Goal: Task Accomplishment & Management: Manage account settings

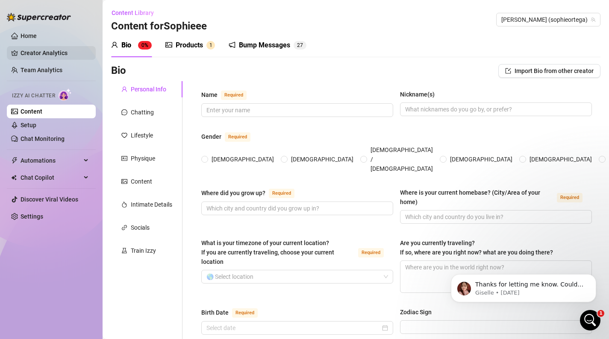
click at [64, 49] on link "Creator Analytics" at bounding box center [55, 53] width 68 height 14
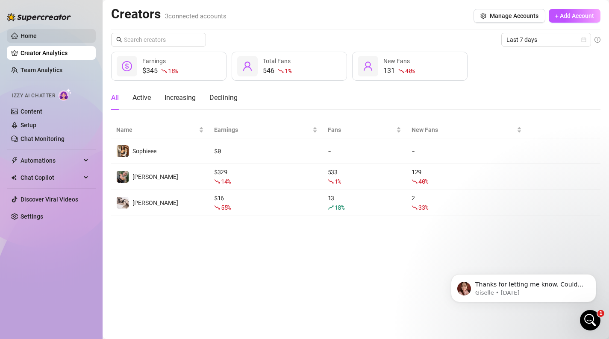
click at [37, 33] on link "Home" at bounding box center [29, 35] width 16 height 7
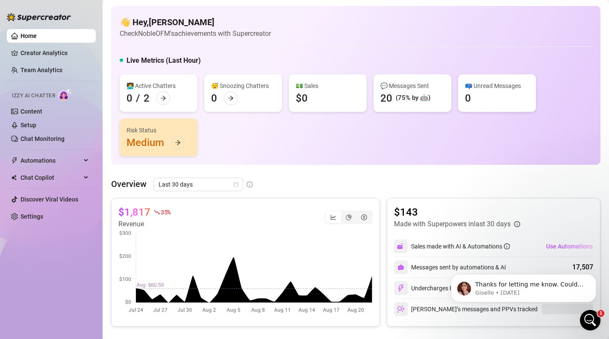
click at [66, 83] on ul "Home Creator Analytics Team Analytics Izzy AI Chatter Content Setup Chat Monito…" at bounding box center [51, 126] width 89 height 201
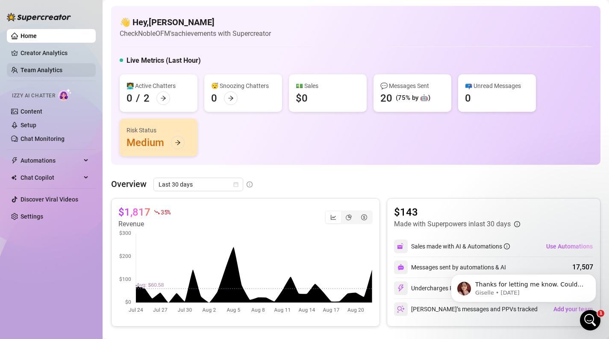
click at [62, 74] on link "Team Analytics" at bounding box center [42, 70] width 42 height 7
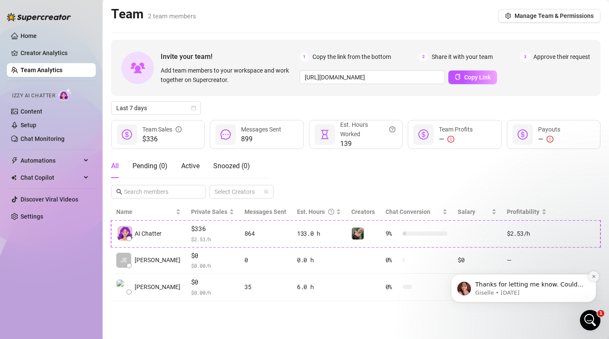
click at [595, 276] on icon "Dismiss notification" at bounding box center [594, 276] width 5 height 5
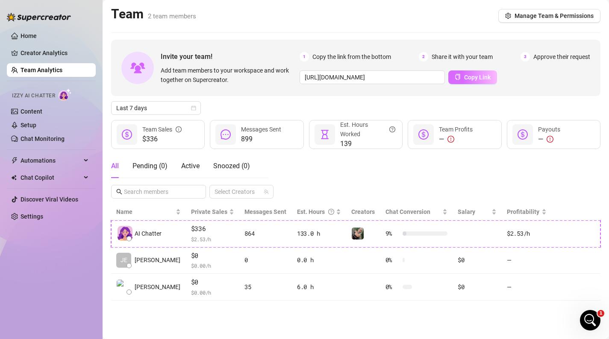
click at [471, 81] on button "Copy Link" at bounding box center [472, 78] width 49 height 14
click at [34, 110] on link "Content" at bounding box center [32, 111] width 22 height 7
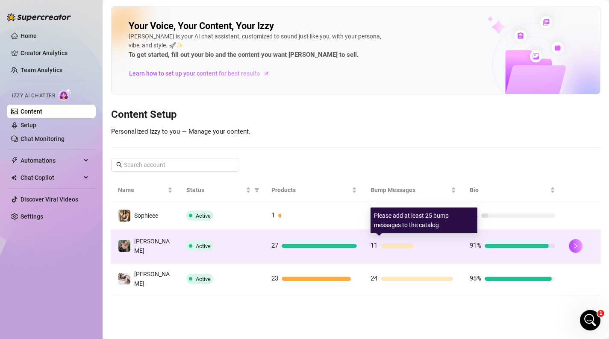
click at [393, 247] on div "11" at bounding box center [413, 246] width 85 height 10
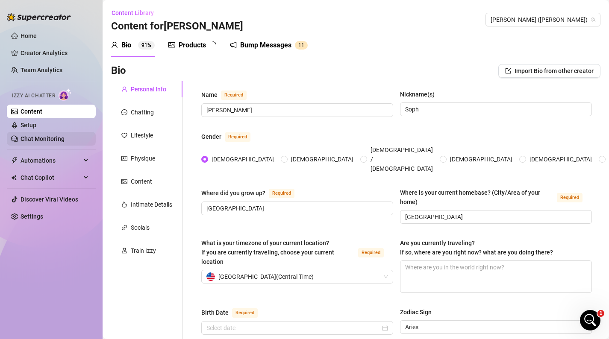
type input "April 4th, 2001"
click at [65, 138] on link "Chat Monitoring" at bounding box center [43, 139] width 44 height 7
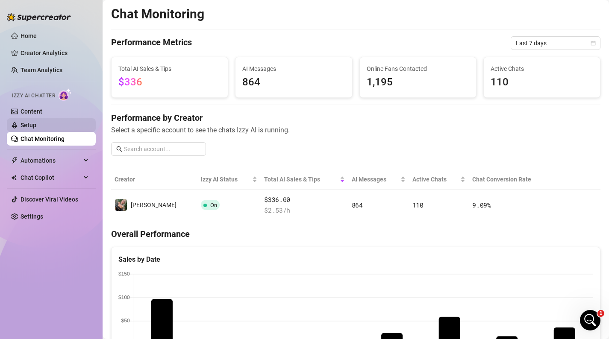
click at [36, 122] on link "Setup" at bounding box center [29, 125] width 16 height 7
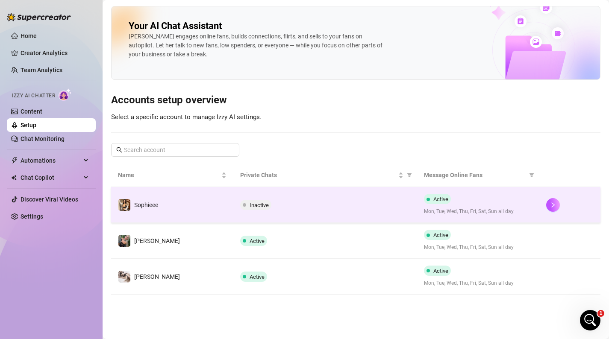
click at [256, 212] on td "Inactive" at bounding box center [324, 205] width 183 height 36
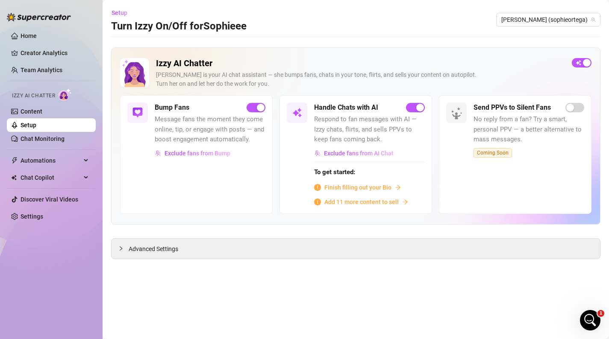
click at [36, 122] on link "Setup" at bounding box center [29, 125] width 16 height 7
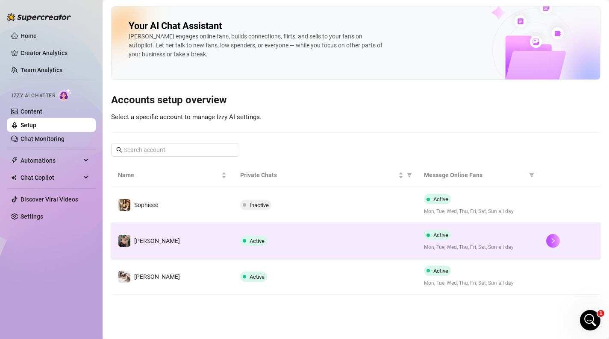
click at [236, 232] on td "Active" at bounding box center [324, 241] width 183 height 36
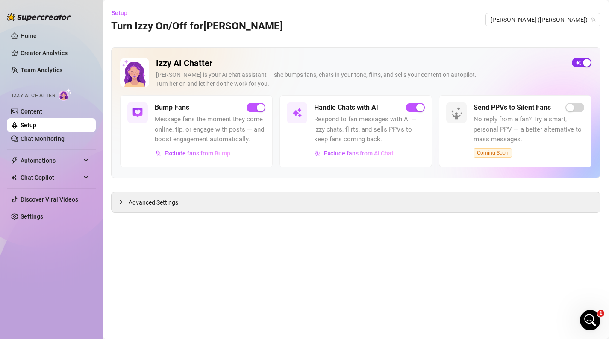
click at [583, 63] on div "button" at bounding box center [587, 63] width 8 height 8
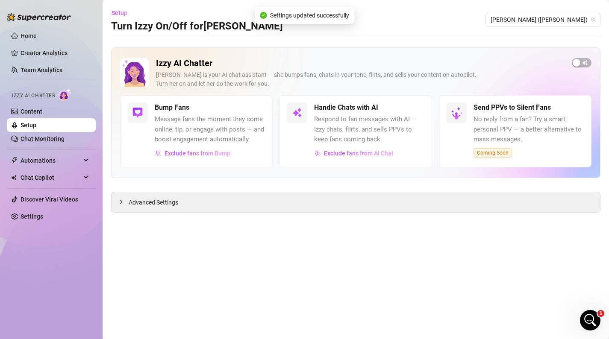
click at [36, 127] on link "Setup" at bounding box center [29, 125] width 16 height 7
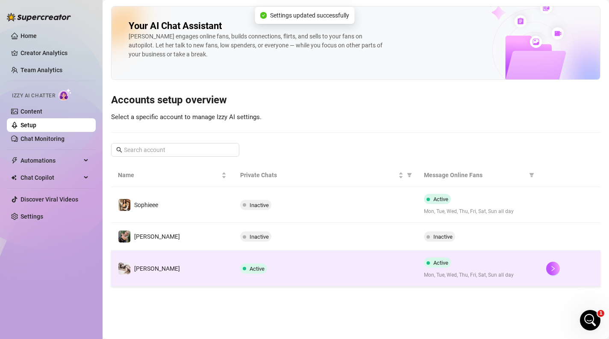
click at [192, 261] on td "[PERSON_NAME]" at bounding box center [172, 269] width 122 height 36
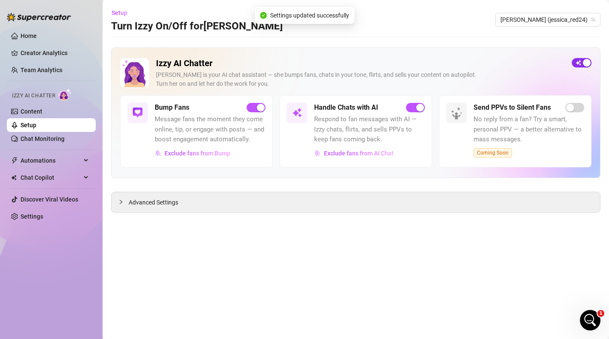
click at [580, 66] on span "button" at bounding box center [582, 62] width 20 height 9
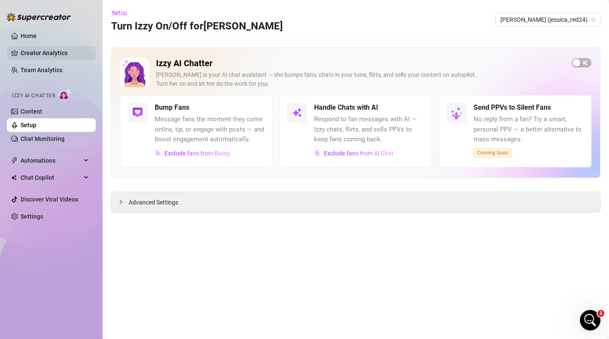
click at [50, 49] on link "Creator Analytics" at bounding box center [55, 53] width 68 height 14
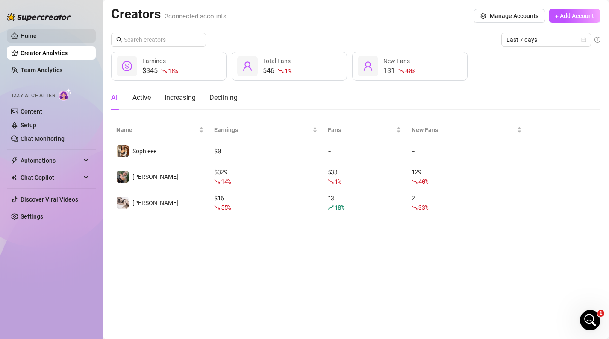
click at [37, 35] on link "Home" at bounding box center [29, 35] width 16 height 7
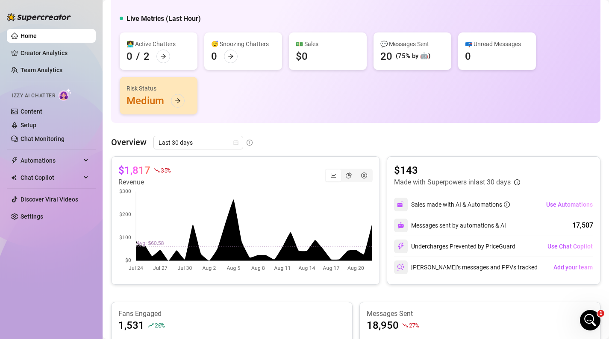
scroll to position [65, 0]
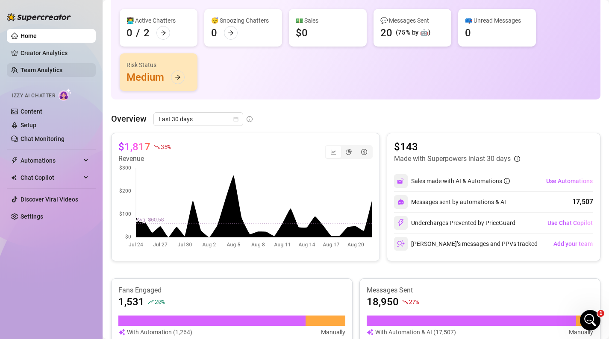
click at [62, 67] on link "Team Analytics" at bounding box center [42, 70] width 42 height 7
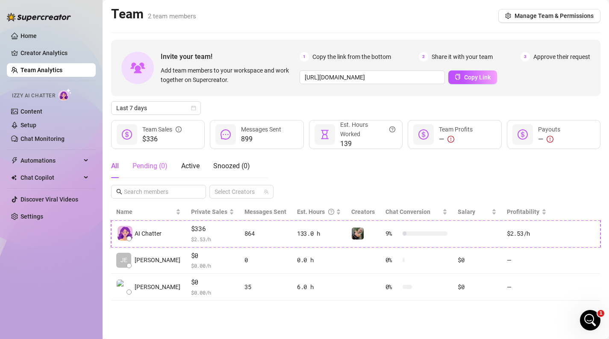
click at [165, 174] on div "Pending ( 0 )" at bounding box center [150, 166] width 35 height 24
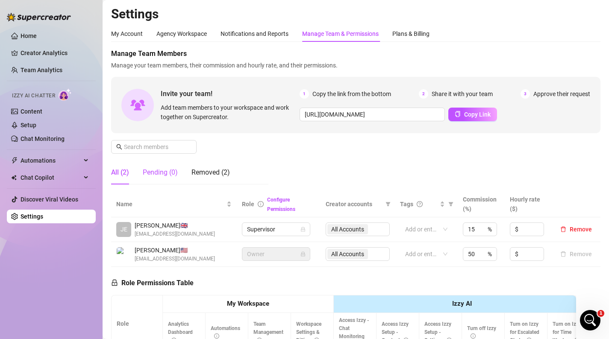
click at [152, 173] on div "Pending (0)" at bounding box center [160, 173] width 35 height 10
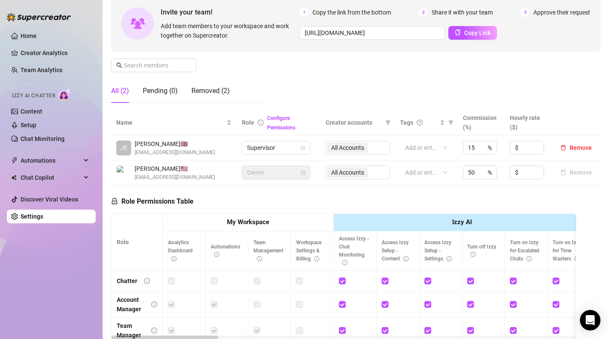
scroll to position [86, 0]
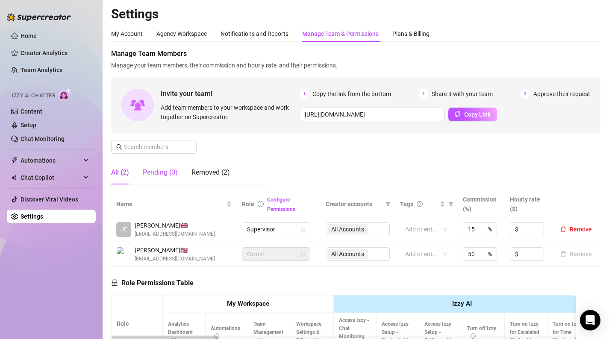
click at [158, 170] on div "Pending (0)" at bounding box center [160, 173] width 35 height 10
click at [153, 169] on div "Pending (0)" at bounding box center [160, 173] width 35 height 10
click at [122, 30] on div "My Account" at bounding box center [127, 33] width 32 height 9
click at [182, 33] on div "Agency Workspace" at bounding box center [181, 33] width 50 height 9
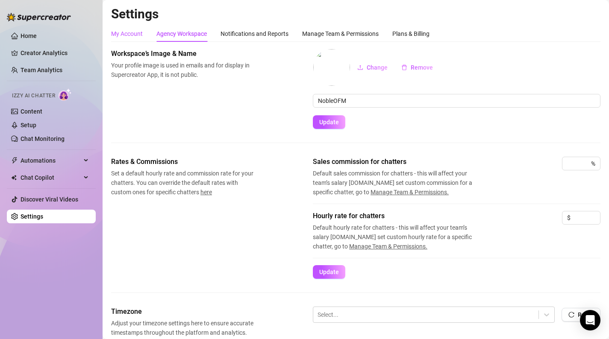
click at [120, 37] on div "My Account" at bounding box center [127, 33] width 32 height 9
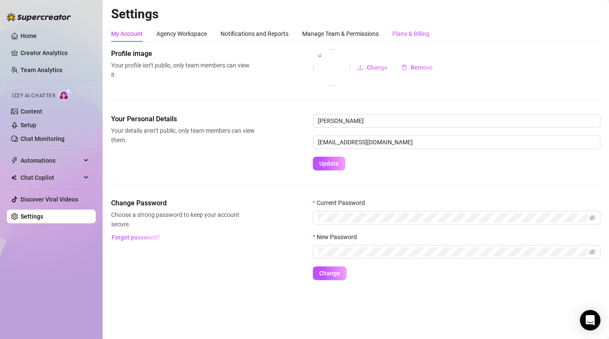
click at [414, 34] on div "Plans & Billing" at bounding box center [410, 33] width 37 height 9
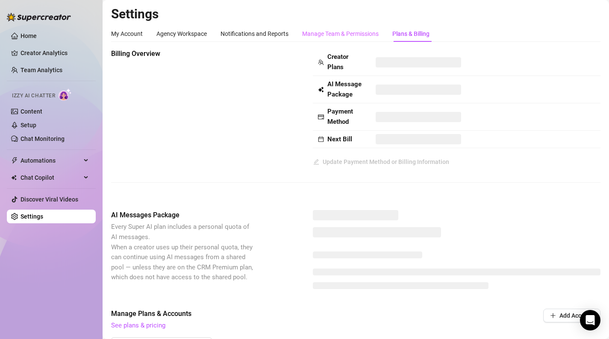
click at [367, 27] on div "Manage Team & Permissions" at bounding box center [340, 34] width 77 height 16
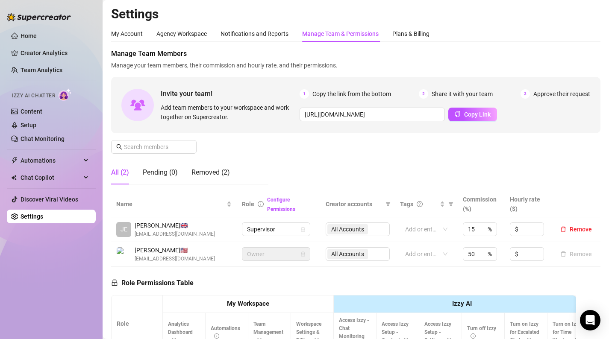
click at [365, 35] on div "Manage Team & Permissions" at bounding box center [340, 33] width 77 height 9
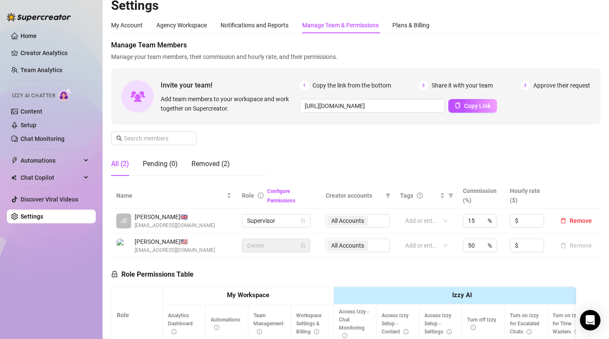
scroll to position [10, 0]
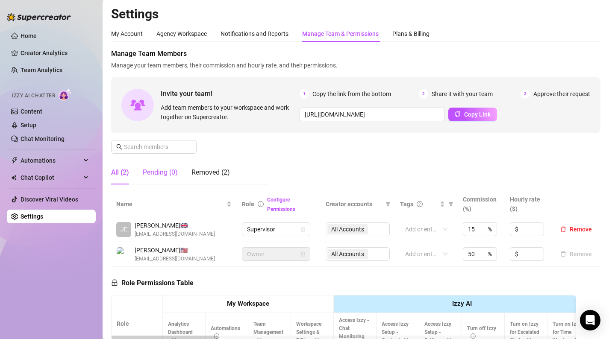
click at [168, 171] on div "Pending (0)" at bounding box center [160, 173] width 35 height 10
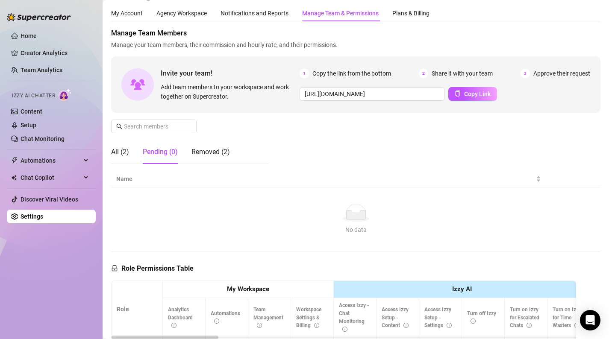
scroll to position [12, 0]
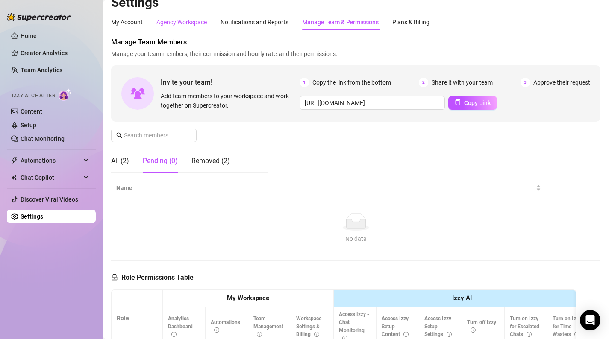
click at [196, 21] on div "Agency Workspace" at bounding box center [181, 22] width 50 height 9
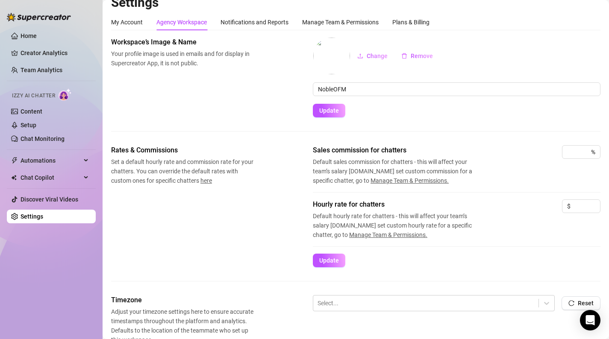
click at [151, 20] on div "My Account Agency Workspace Notifications and Reports Manage Team & Permissions…" at bounding box center [270, 22] width 318 height 16
click at [141, 20] on div "My Account" at bounding box center [127, 22] width 32 height 9
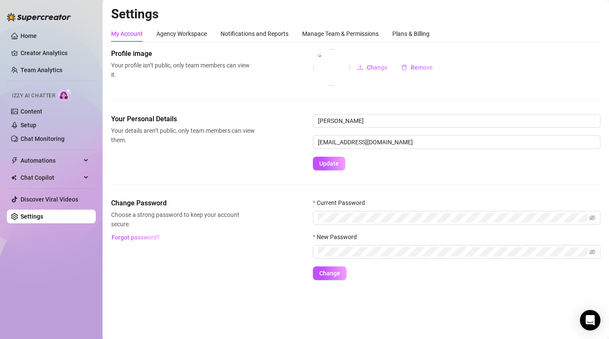
click at [418, 20] on h2 "Settings" at bounding box center [355, 14] width 489 height 16
click at [415, 35] on div "Plans & Billing" at bounding box center [410, 33] width 37 height 9
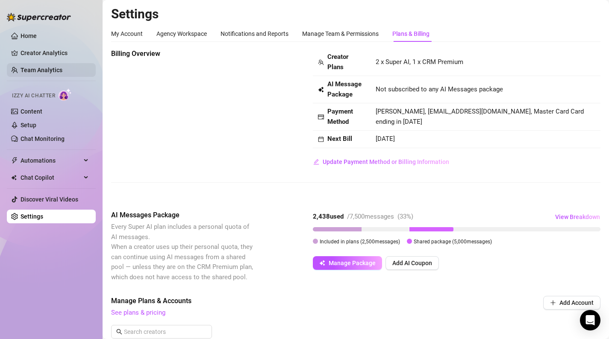
click at [59, 73] on link "Team Analytics" at bounding box center [42, 70] width 42 height 7
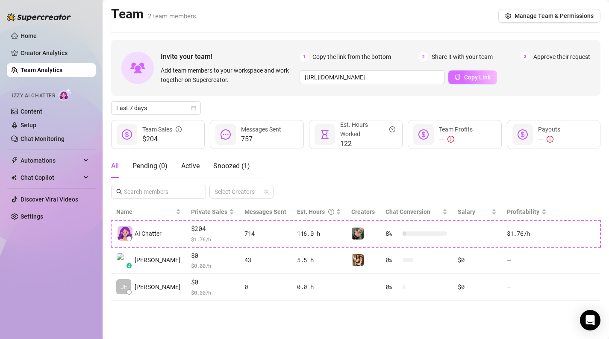
click at [461, 81] on button "Copy Link" at bounding box center [472, 78] width 49 height 14
click at [233, 165] on span "Snoozed ( 1 )" at bounding box center [231, 166] width 37 height 8
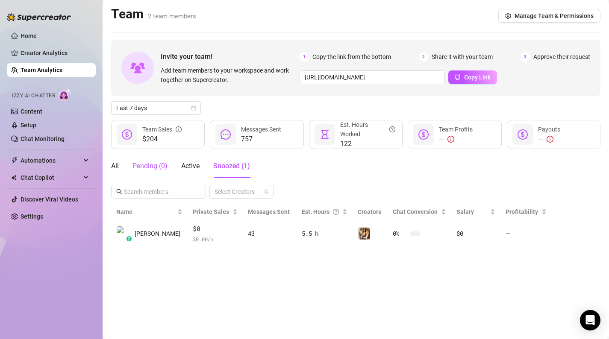
click at [166, 165] on div "Pending ( 0 )" at bounding box center [150, 166] width 35 height 10
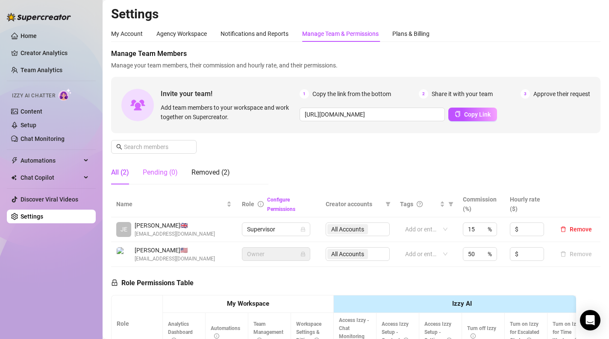
click at [169, 166] on div "Pending (0)" at bounding box center [160, 173] width 35 height 24
click at [166, 176] on div "Pending (0)" at bounding box center [160, 173] width 35 height 10
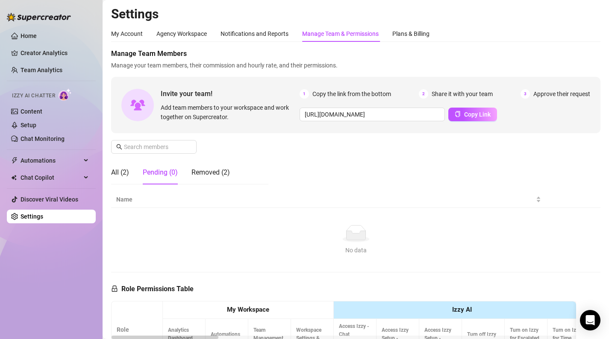
click at [219, 229] on div "No data" at bounding box center [356, 233] width 472 height 17
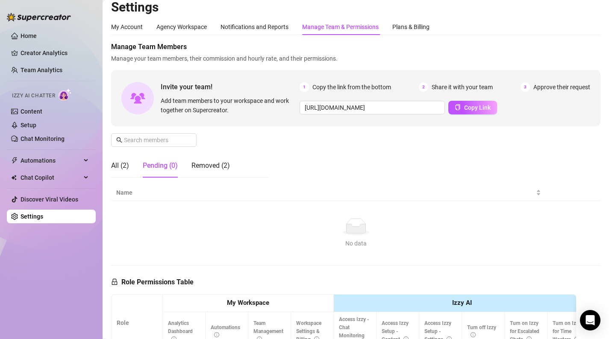
scroll to position [3, 0]
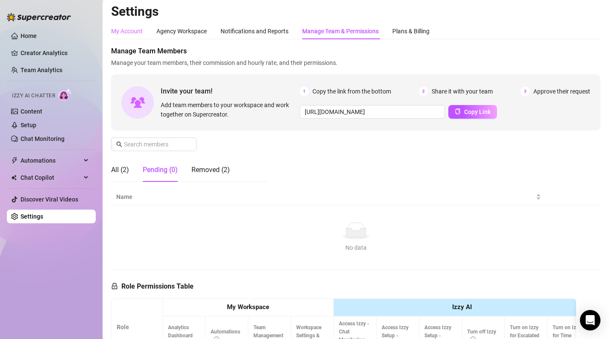
click at [131, 38] on div "My Account" at bounding box center [127, 31] width 32 height 16
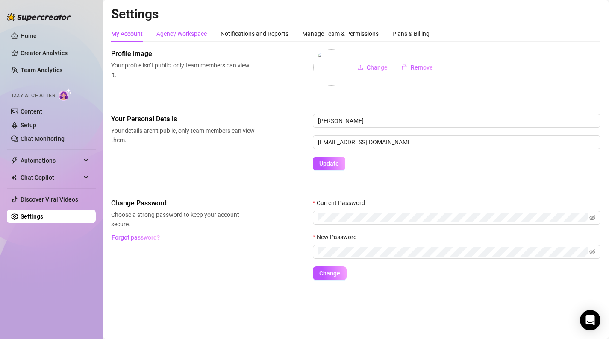
click at [192, 31] on div "Agency Workspace" at bounding box center [181, 33] width 50 height 9
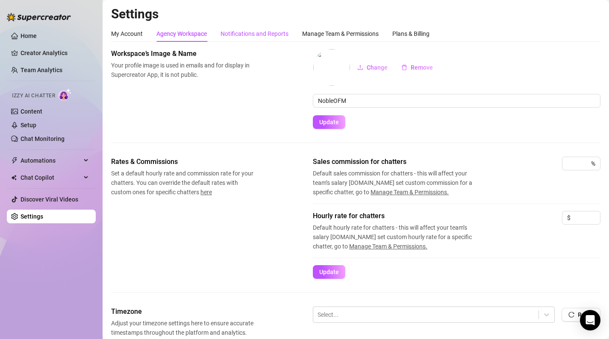
click at [253, 35] on div "Notifications and Reports" at bounding box center [255, 33] width 68 height 9
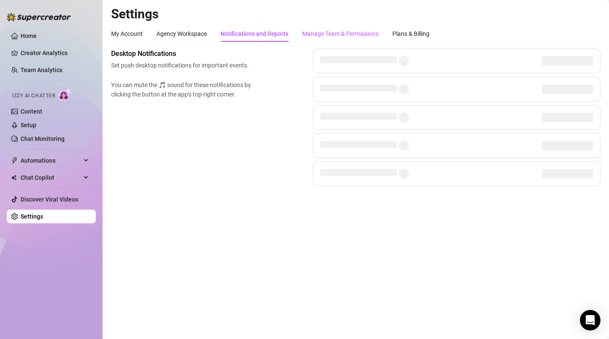
click at [330, 34] on div "Manage Team & Permissions" at bounding box center [340, 33] width 77 height 9
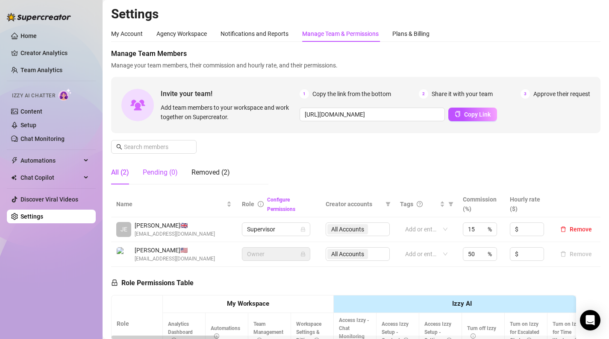
click at [167, 171] on div "Pending (0)" at bounding box center [160, 173] width 35 height 10
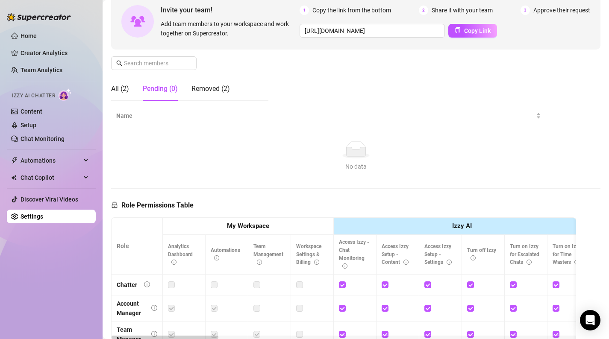
scroll to position [85, 0]
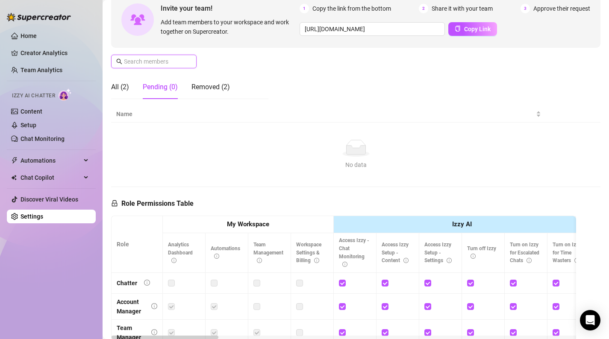
click at [172, 64] on input "text" at bounding box center [154, 61] width 61 height 9
type input "remrems28@gmail.com"
drag, startPoint x: 183, startPoint y: 64, endPoint x: 89, endPoint y: 52, distance: 94.4
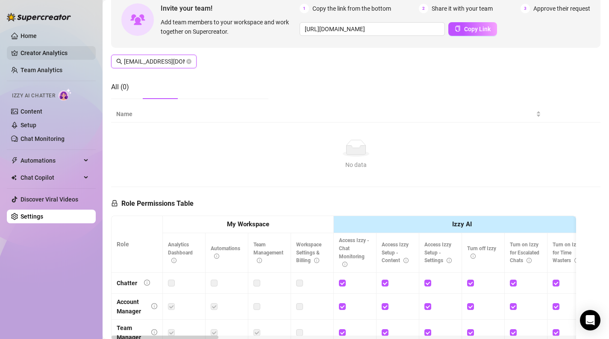
click at [89, 52] on div "Home Creator Analytics Team Analytics Izzy AI Chatter Content Setup Chat Monito…" at bounding box center [304, 169] width 609 height 339
click at [37, 37] on link "Home" at bounding box center [29, 35] width 16 height 7
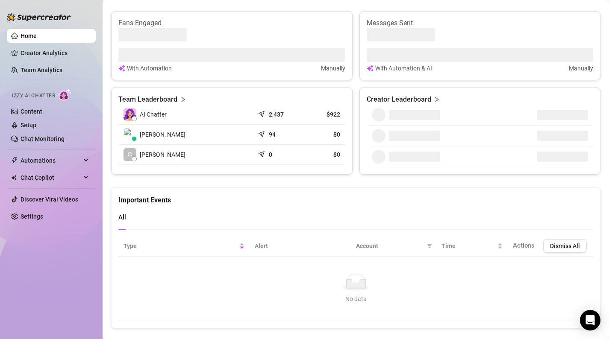
scroll to position [342, 0]
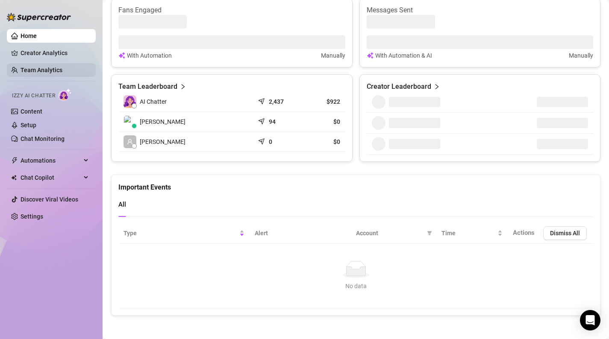
click at [62, 67] on link "Team Analytics" at bounding box center [42, 70] width 42 height 7
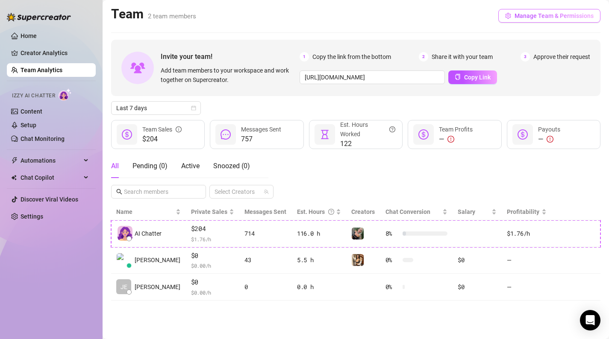
click at [572, 19] on span "Manage Team & Permissions" at bounding box center [554, 15] width 79 height 7
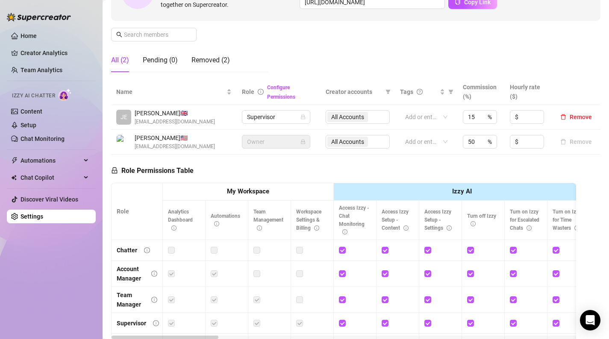
scroll to position [122, 0]
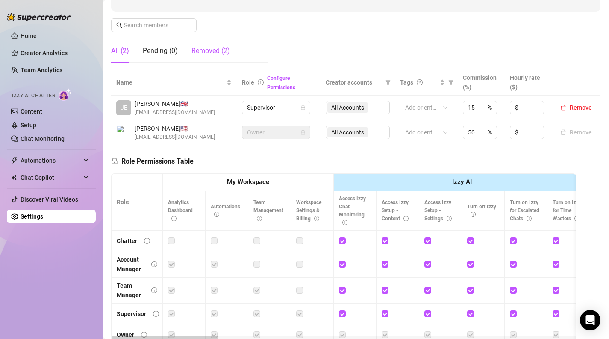
click at [228, 52] on div "Removed (2)" at bounding box center [211, 51] width 38 height 10
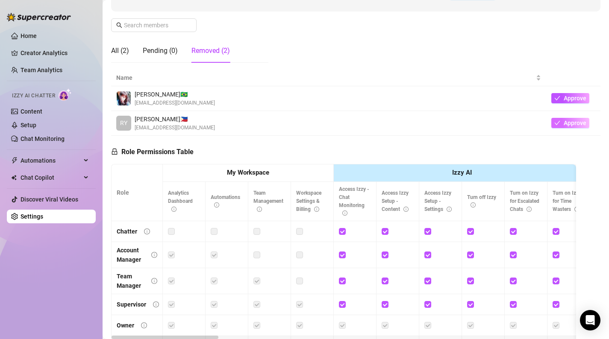
click at [580, 121] on span "Approve" at bounding box center [575, 123] width 23 height 7
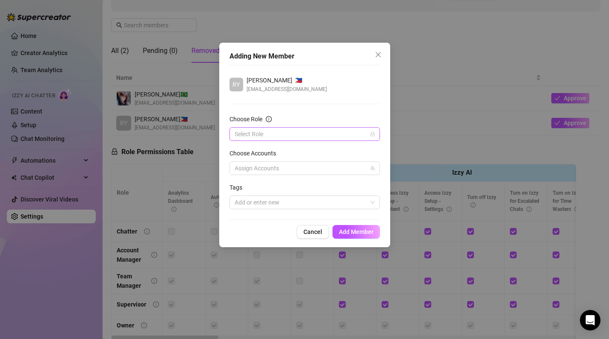
click at [295, 136] on input "Choose Role" at bounding box center [301, 134] width 133 height 13
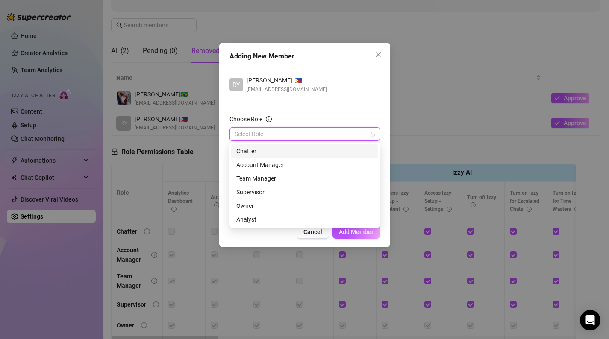
click at [291, 155] on div "Chatter" at bounding box center [304, 151] width 137 height 9
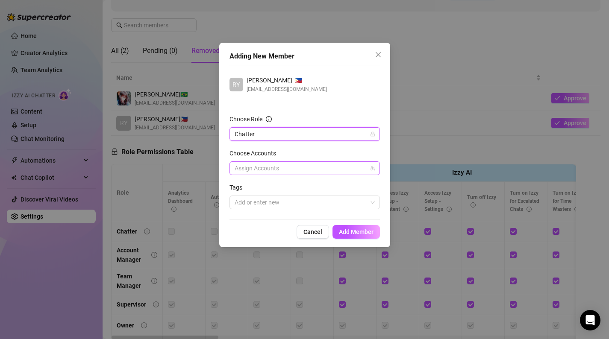
click at [290, 171] on div at bounding box center [300, 168] width 138 height 12
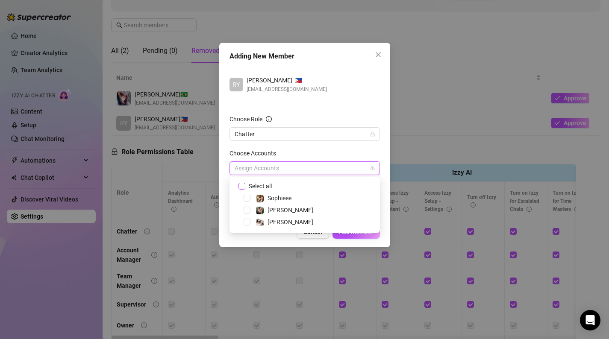
click at [268, 186] on span "Select all" at bounding box center [260, 186] width 30 height 9
click at [245, 186] on input "Select all" at bounding box center [242, 186] width 6 height 6
checkbox input "true"
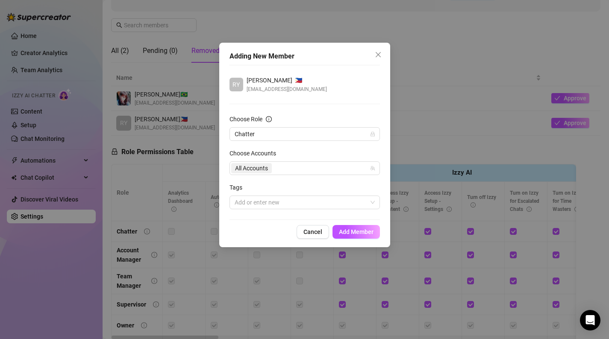
click at [307, 150] on div "Choose Accounts" at bounding box center [305, 155] width 150 height 13
click at [306, 199] on div at bounding box center [300, 203] width 138 height 12
click at [306, 201] on div at bounding box center [300, 203] width 138 height 12
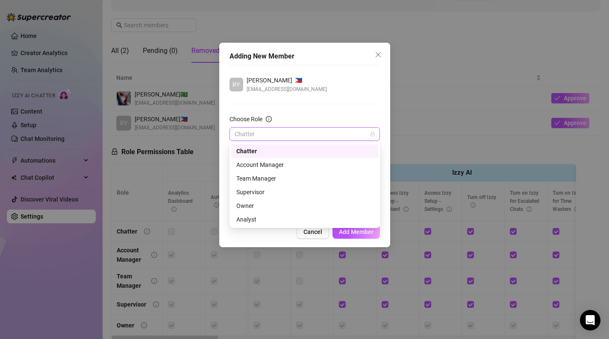
click at [313, 130] on span "Chatter" at bounding box center [305, 134] width 140 height 13
click at [314, 131] on span "Chatter" at bounding box center [305, 134] width 140 height 13
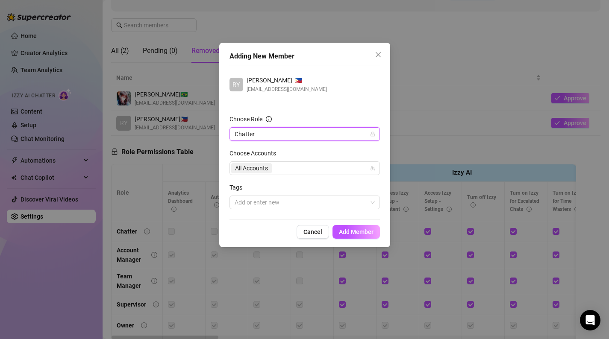
click at [314, 131] on span "Chatter" at bounding box center [305, 134] width 140 height 13
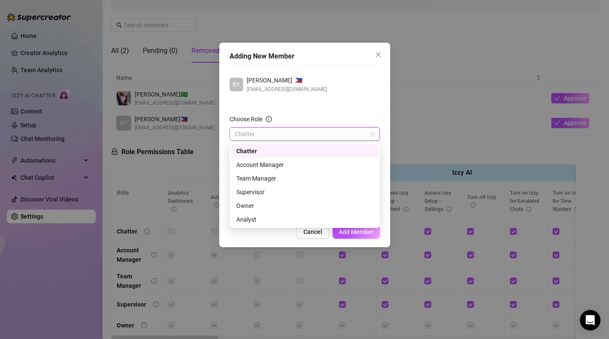
click at [310, 149] on div "Chatter" at bounding box center [304, 151] width 137 height 9
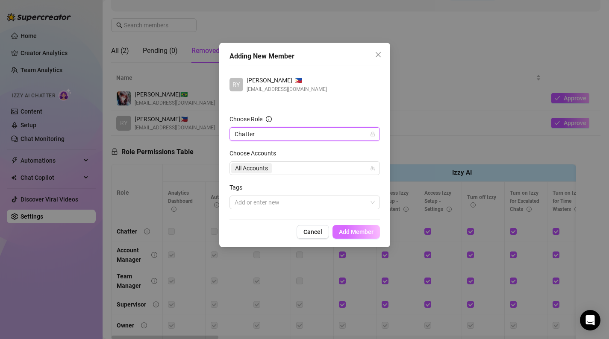
click at [355, 234] on span "Add Member" at bounding box center [356, 232] width 35 height 7
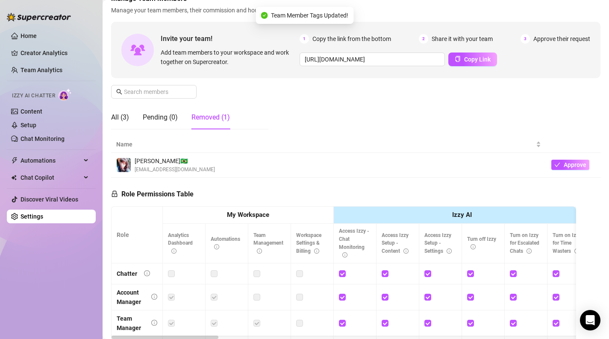
scroll to position [50, 0]
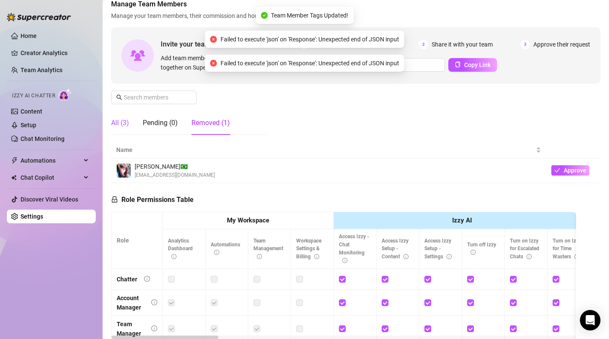
click at [115, 123] on div "All (3)" at bounding box center [120, 123] width 18 height 10
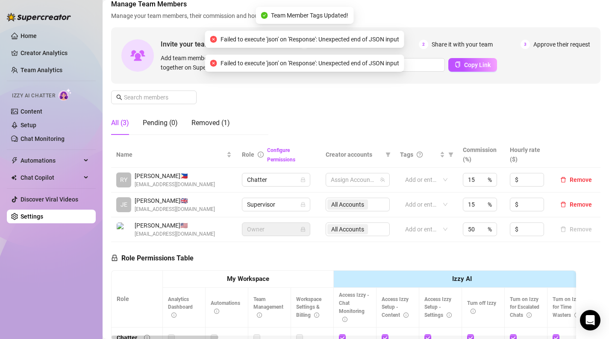
scroll to position [43, 0]
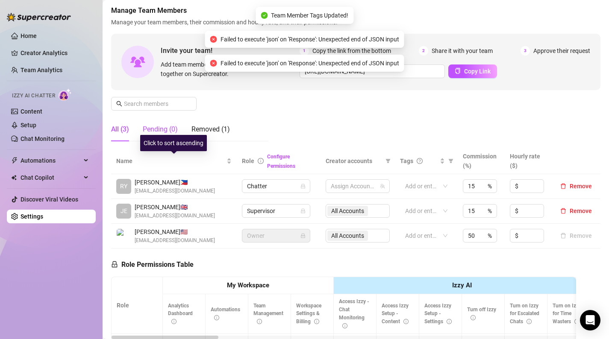
click at [163, 133] on div "Pending (0)" at bounding box center [160, 129] width 35 height 10
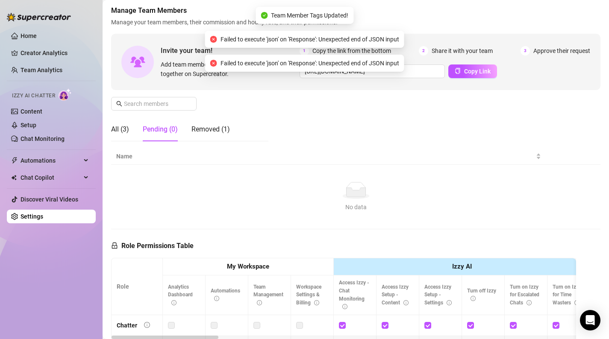
click at [163, 133] on div "Pending (0)" at bounding box center [160, 129] width 35 height 10
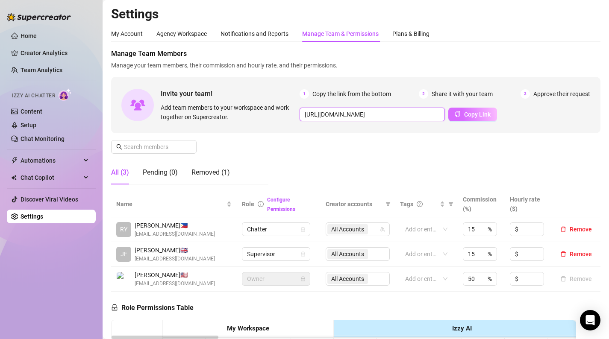
scroll to position [0, 145]
drag, startPoint x: 430, startPoint y: 116, endPoint x: 458, endPoint y: 118, distance: 28.3
click at [458, 118] on div "https://console.supercreator.app/invite?code=ieBuxSN5ySVrGstTmmkr6Fdd7CT2&works…" at bounding box center [445, 115] width 291 height 14
click at [436, 122] on div "Invite your team! Add team members to your workspace and work together on Super…" at bounding box center [355, 105] width 489 height 56
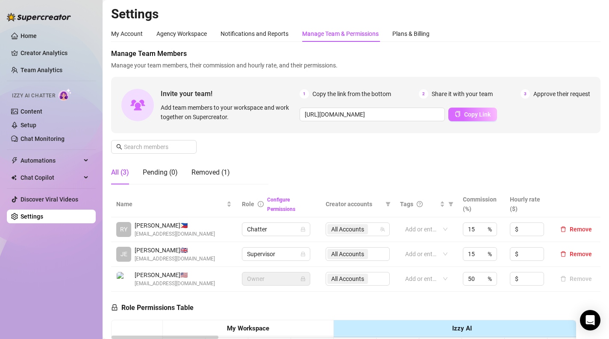
click at [455, 117] on span "button" at bounding box center [458, 114] width 6 height 7
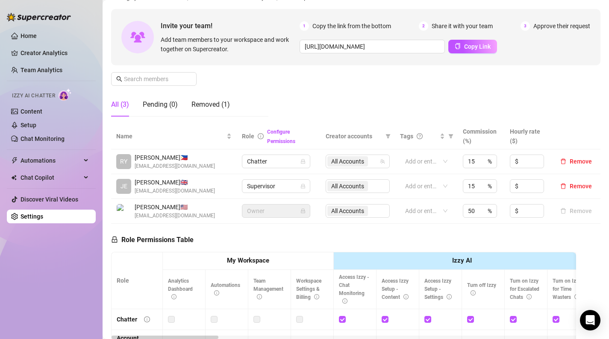
scroll to position [55, 0]
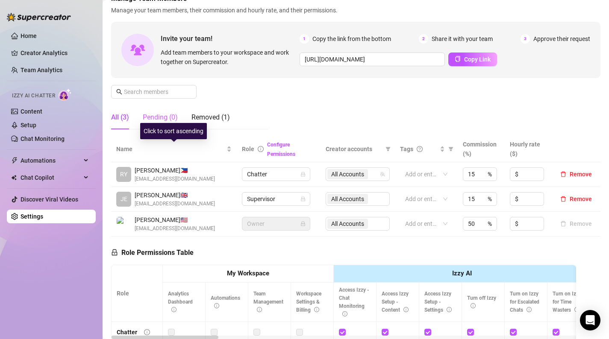
click at [164, 111] on div "Pending (0)" at bounding box center [160, 118] width 35 height 24
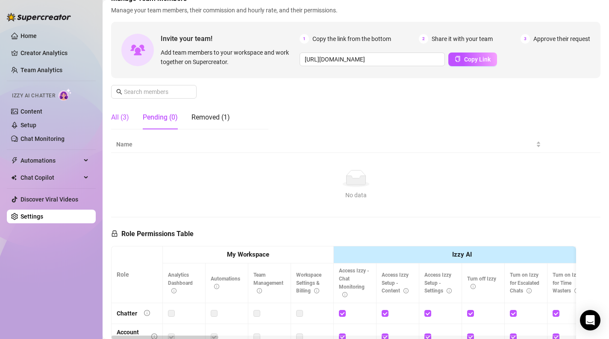
click at [119, 117] on div "All (3)" at bounding box center [120, 117] width 18 height 10
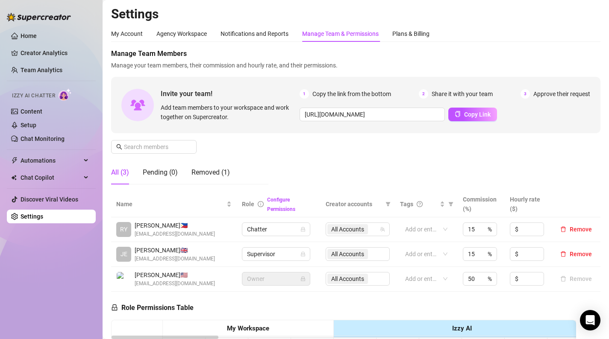
click at [181, 163] on div "All (3) Pending (0) Removed (1)" at bounding box center [170, 173] width 119 height 24
click at [180, 171] on div "All (3) Pending (0) Removed (1)" at bounding box center [170, 173] width 119 height 24
click at [159, 170] on div "Pending (0)" at bounding box center [160, 173] width 35 height 10
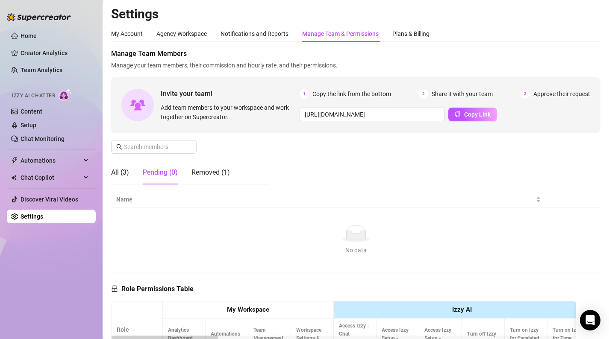
click at [386, 77] on div "Invite your team! Add team members to your workspace and work together on Super…" at bounding box center [355, 105] width 489 height 56
click at [124, 173] on div "All (3)" at bounding box center [120, 173] width 18 height 10
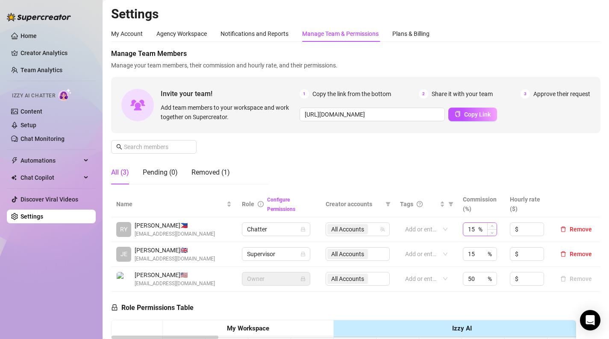
click at [478, 227] on div "15 %" at bounding box center [480, 230] width 34 height 14
type input "1"
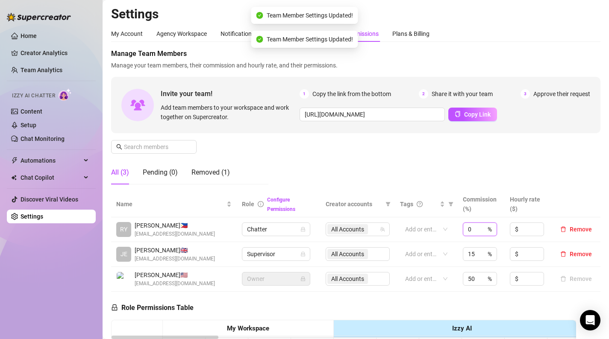
type input "0"
click at [557, 168] on div "Manage Team Members Manage your team members, their commission and hourly rate,…" at bounding box center [355, 120] width 489 height 143
click at [478, 254] on div "15 %" at bounding box center [480, 255] width 34 height 14
type input "1"
type input "0"
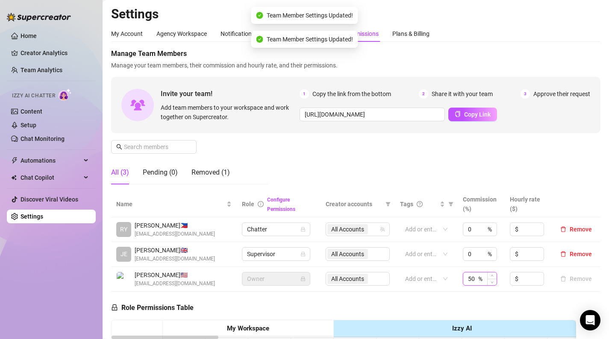
click at [474, 276] on input "50" at bounding box center [472, 279] width 9 height 13
type input "5"
type input "0"
click at [542, 158] on div "Manage Team Members Manage your team members, their commission and hourly rate,…" at bounding box center [355, 120] width 489 height 143
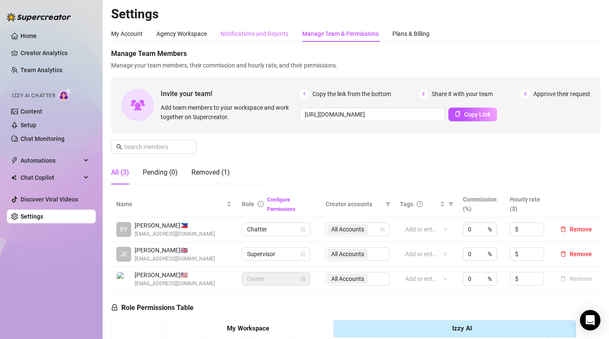
click at [249, 27] on div "Notifications and Reports" at bounding box center [255, 34] width 68 height 16
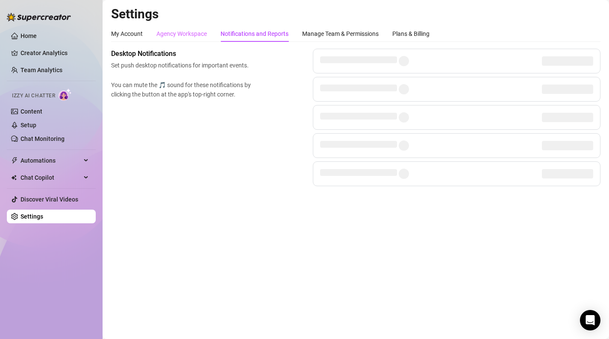
click at [182, 27] on div "Agency Workspace" at bounding box center [181, 34] width 50 height 16
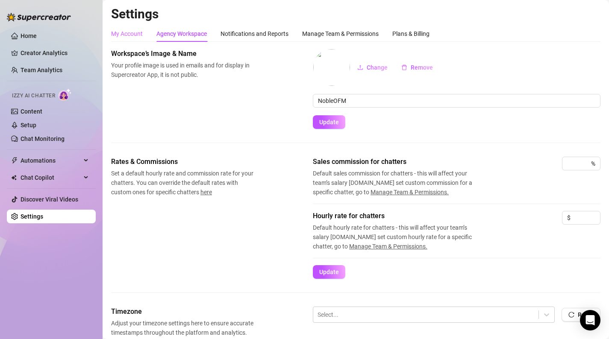
click at [125, 28] on div "My Account" at bounding box center [127, 34] width 32 height 16
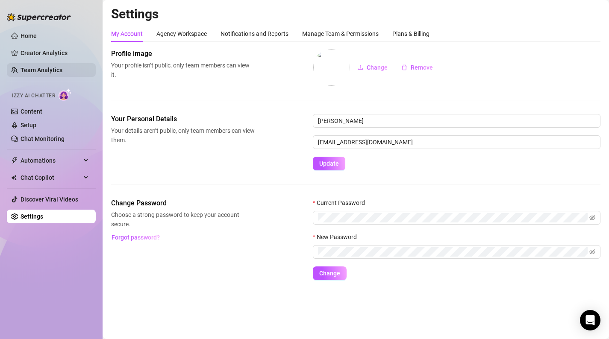
click at [62, 71] on link "Team Analytics" at bounding box center [42, 70] width 42 height 7
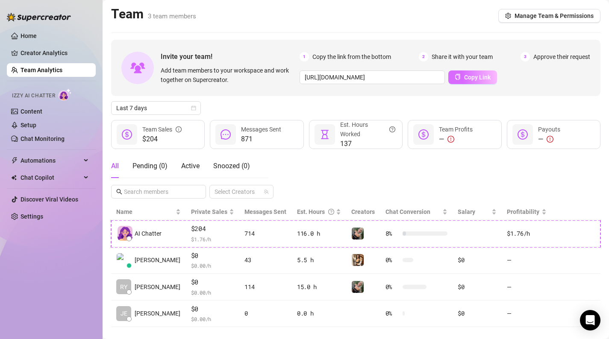
click at [487, 79] on span "Copy Link" at bounding box center [477, 77] width 27 height 7
click at [144, 164] on div "Pending ( 1 )" at bounding box center [150, 166] width 35 height 10
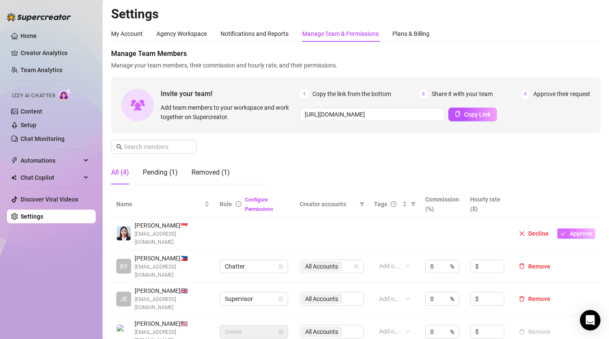
click at [583, 230] on span "Approve" at bounding box center [581, 233] width 23 height 7
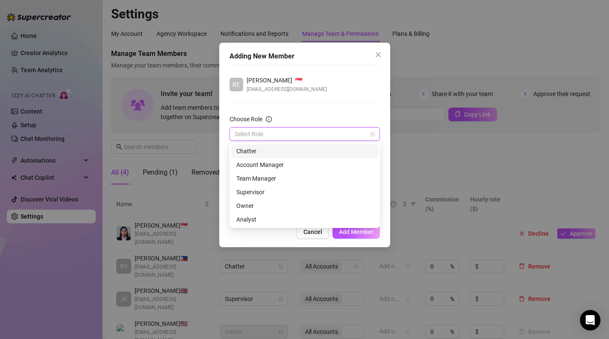
click at [315, 136] on input "Choose Role" at bounding box center [301, 134] width 133 height 13
click at [299, 151] on div "Chatter" at bounding box center [304, 151] width 137 height 9
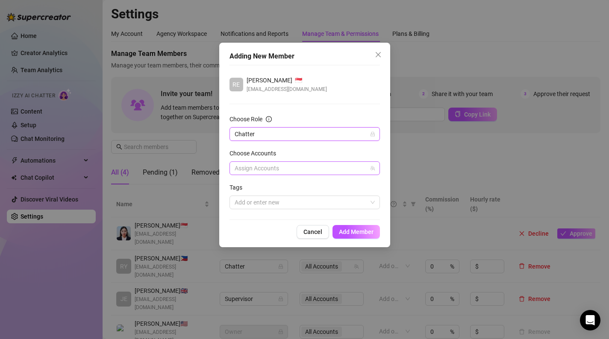
click at [296, 166] on div at bounding box center [300, 168] width 138 height 12
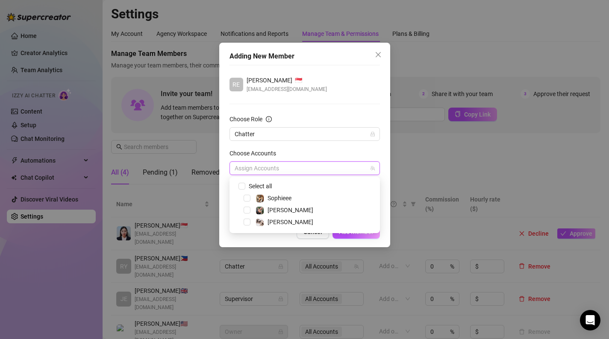
click at [283, 188] on div "Select all" at bounding box center [265, 186] width 37 height 10
click at [265, 184] on span "Select all" at bounding box center [260, 186] width 30 height 9
click at [245, 184] on input "Select all" at bounding box center [242, 186] width 6 height 6
checkbox input "true"
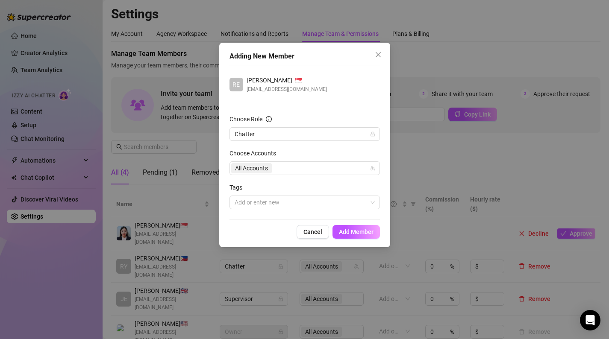
click at [323, 155] on div "Choose Accounts" at bounding box center [305, 155] width 150 height 13
click at [355, 207] on div at bounding box center [300, 203] width 138 height 12
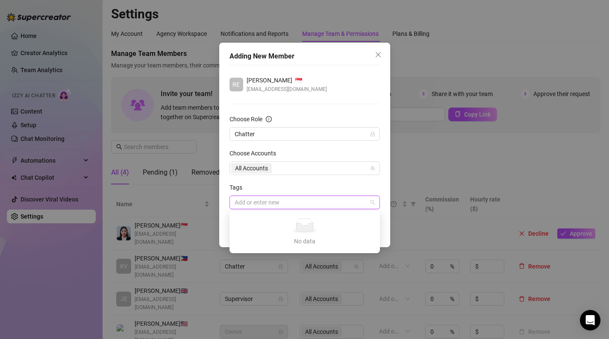
click at [355, 206] on div at bounding box center [300, 203] width 138 height 12
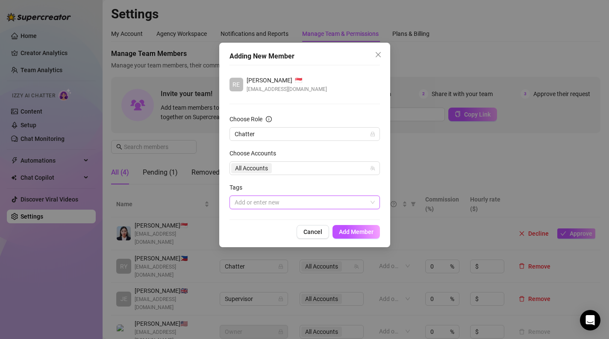
click at [357, 240] on div "Adding New Member RE [PERSON_NAME] 🇸🇬 [EMAIL_ADDRESS][DOMAIN_NAME] Choose Role …" at bounding box center [304, 145] width 171 height 205
click at [362, 233] on span "Add Member" at bounding box center [356, 232] width 35 height 7
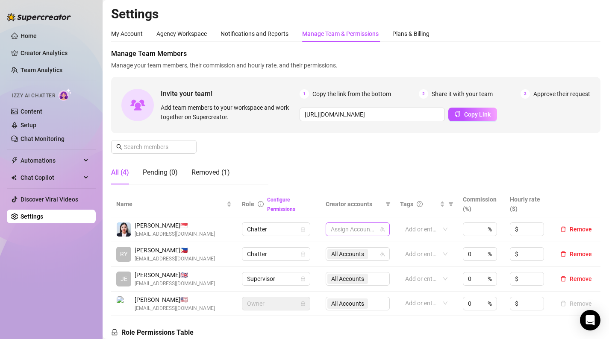
click at [362, 233] on div at bounding box center [353, 230] width 52 height 12
click at [358, 247] on span "Select all" at bounding box center [357, 247] width 30 height 9
click at [342, 247] on input "Select all" at bounding box center [338, 247] width 7 height 7
checkbox input "true"
click at [572, 189] on div "Manage Team Members Manage your team members, their commission and hourly rate,…" at bounding box center [355, 120] width 489 height 143
